Goal: Transaction & Acquisition: Subscribe to service/newsletter

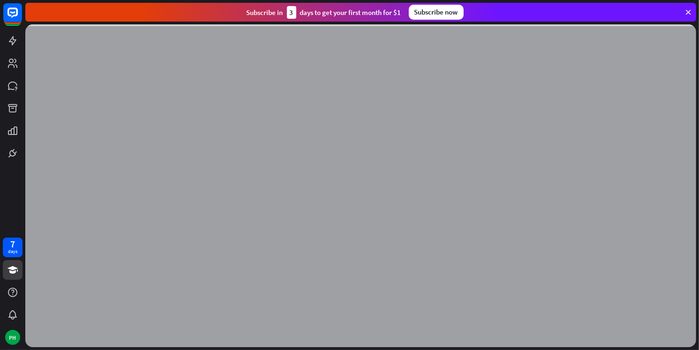
click at [441, 15] on div "Subscribe now" at bounding box center [436, 12] width 55 height 15
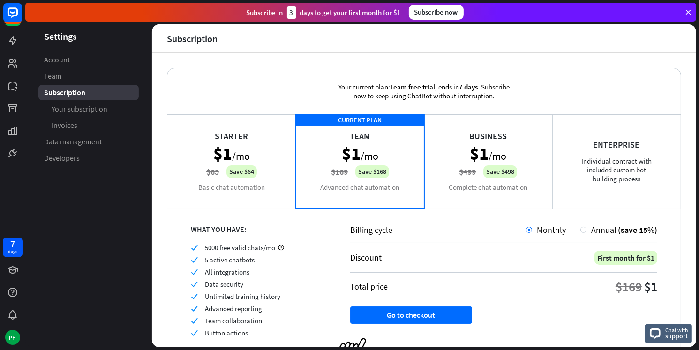
click at [369, 96] on div "Your current plan: Team free trial , ends [DATE] . Subscribe now to keep using …" at bounding box center [424, 91] width 202 height 46
drag, startPoint x: 369, startPoint y: 96, endPoint x: 281, endPoint y: 94, distance: 88.2
click at [281, 94] on div "Your current plan: Team free trial , ends [DATE] . Subscribe now to keep using …" at bounding box center [423, 91] width 513 height 46
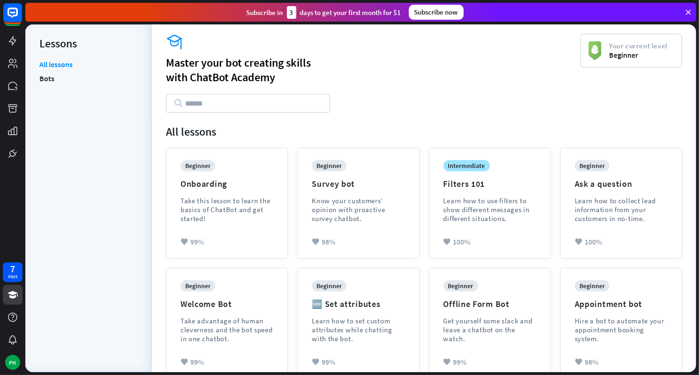
click at [690, 8] on icon at bounding box center [688, 12] width 8 height 8
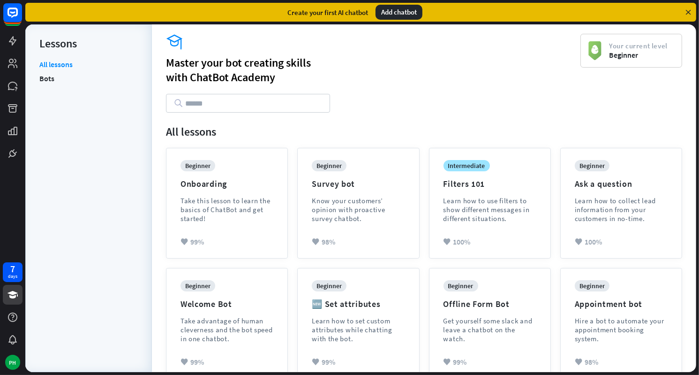
click at [690, 8] on icon at bounding box center [688, 12] width 8 height 8
